Goal: Check status

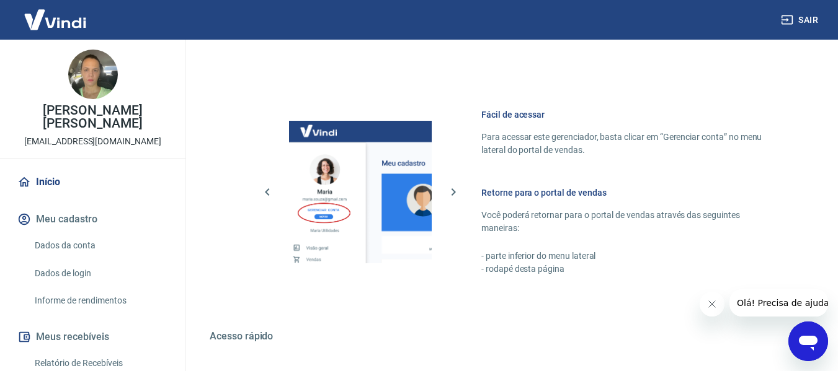
scroll to position [646, 0]
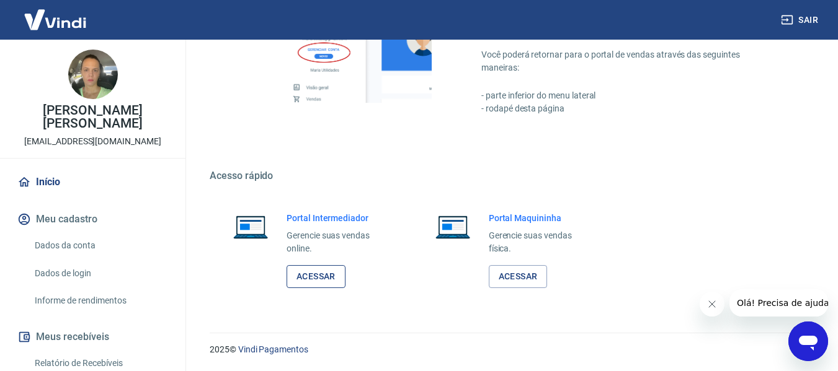
click at [307, 283] on link "Acessar" at bounding box center [315, 276] width 59 height 23
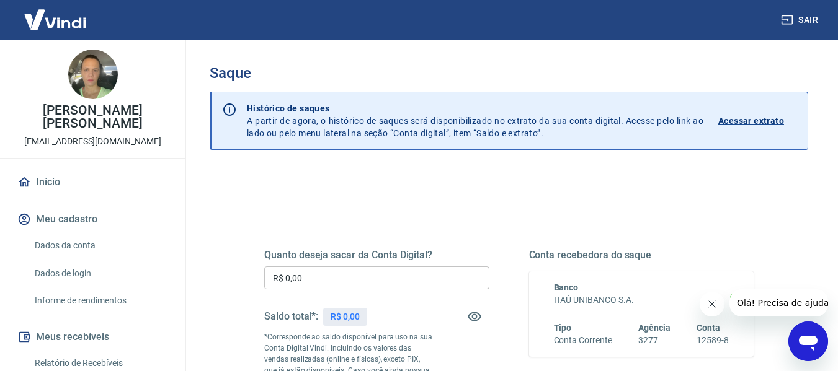
click at [765, 125] on p "Acessar extrato" at bounding box center [751, 121] width 66 height 12
